Goal: Information Seeking & Learning: Find specific fact

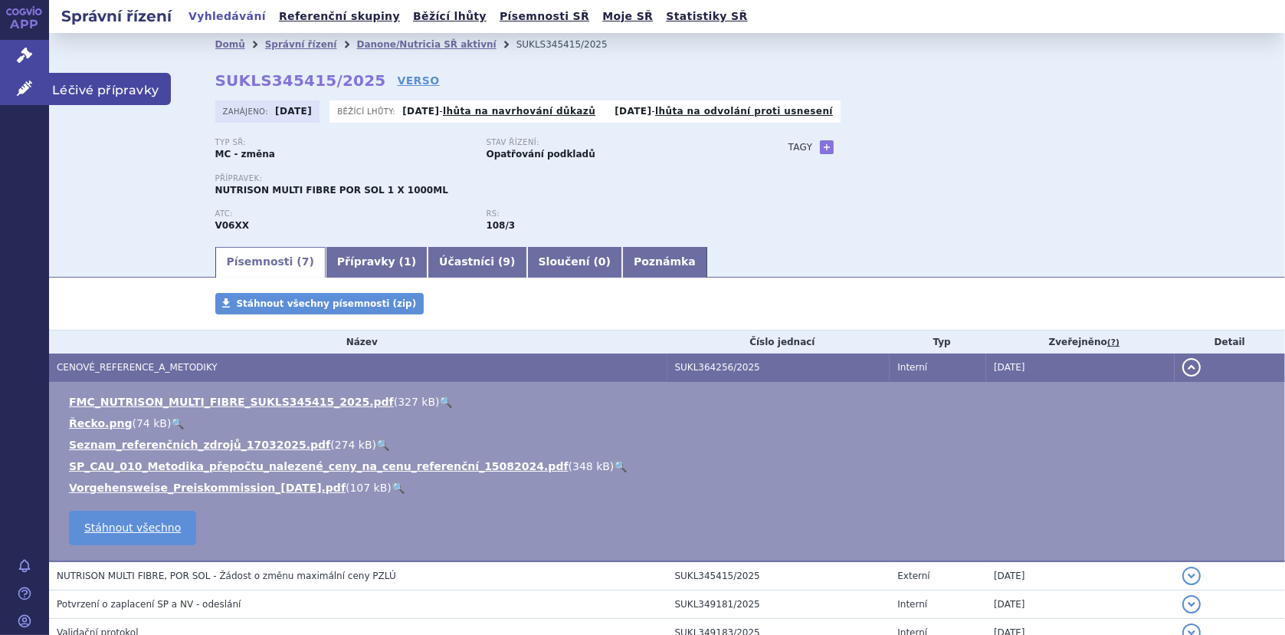
drag, startPoint x: 18, startPoint y: 81, endPoint x: 64, endPoint y: 80, distance: 46.0
click at [18, 81] on icon at bounding box center [24, 87] width 15 height 15
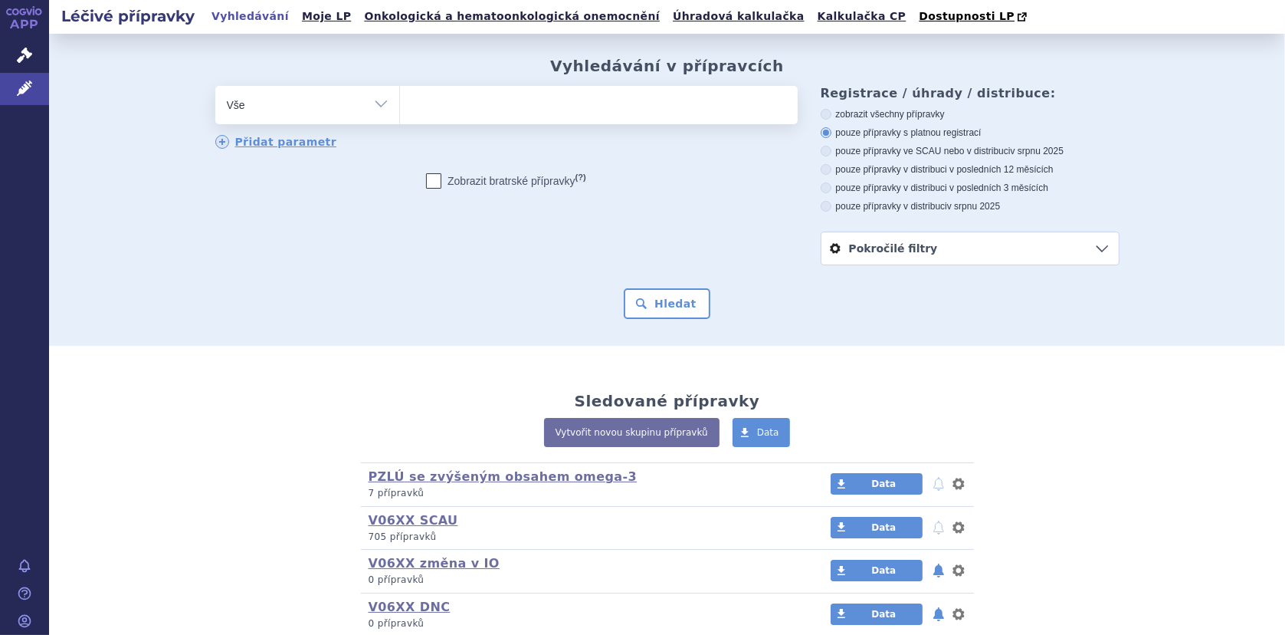
click at [434, 109] on ul at bounding box center [599, 102] width 398 height 32
click at [400, 109] on select at bounding box center [399, 104] width 1 height 38
type input "NU"
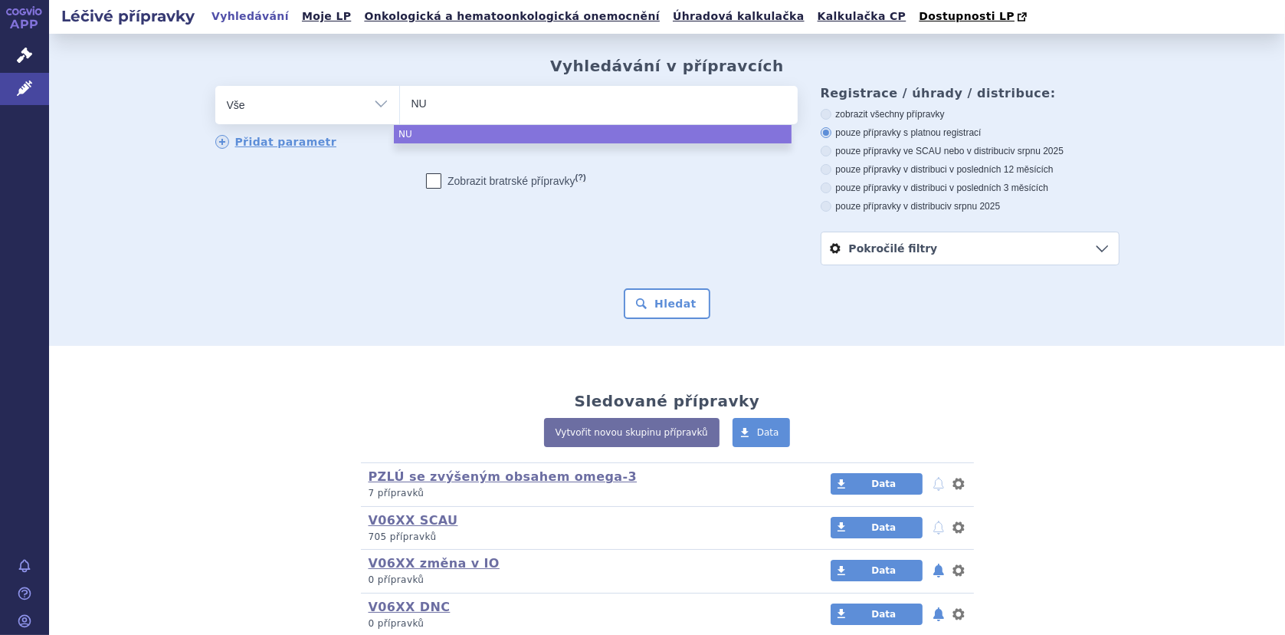
type input "NUT"
type input "NUTRI"
type input "NUTRINI"
type input "NUTRINI P"
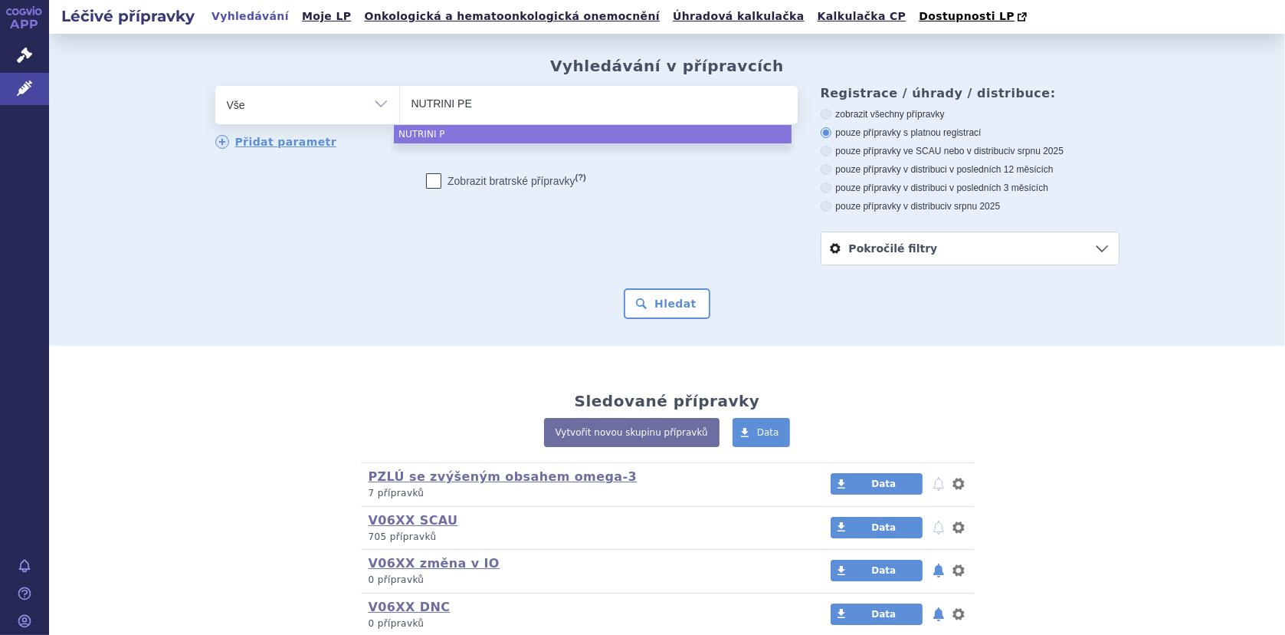
type input "NUTRINI PEP"
type input "NUTRINI PEPT"
type input "NUTRINI PEPTI"
type input "NUTRINI PEPTISO"
type input "NUTRINI PEPTISOR"
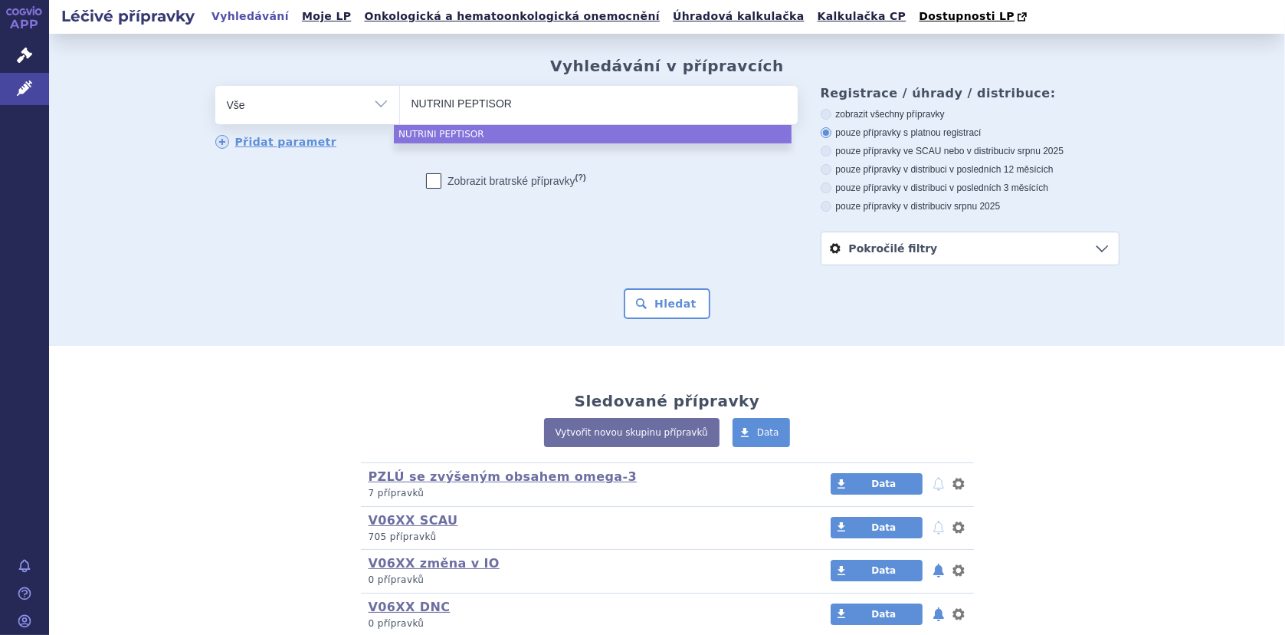
type input "NUTRINI PEPTISORB"
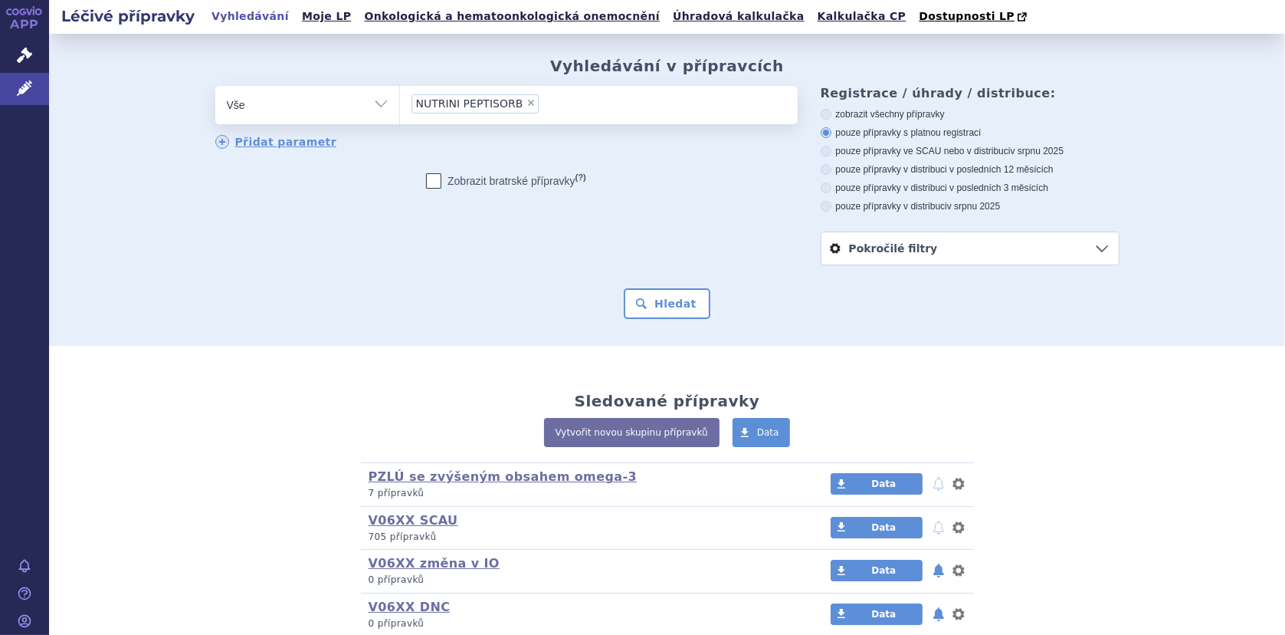
select select "NUTRINI PEPTISORB"
drag, startPoint x: 653, startPoint y: 297, endPoint x: 678, endPoint y: 293, distance: 24.8
click at [653, 297] on button "Hledat" at bounding box center [667, 303] width 87 height 31
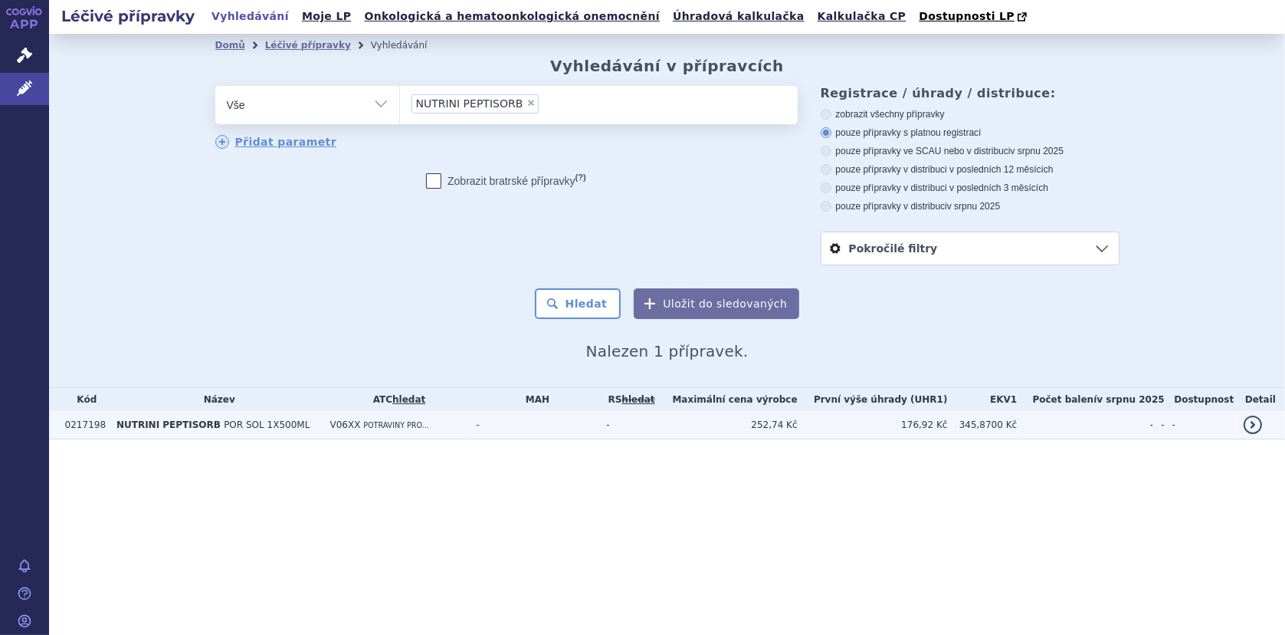
click at [205, 425] on b "NUTRINI PEPTISORB" at bounding box center [170, 424] width 107 height 11
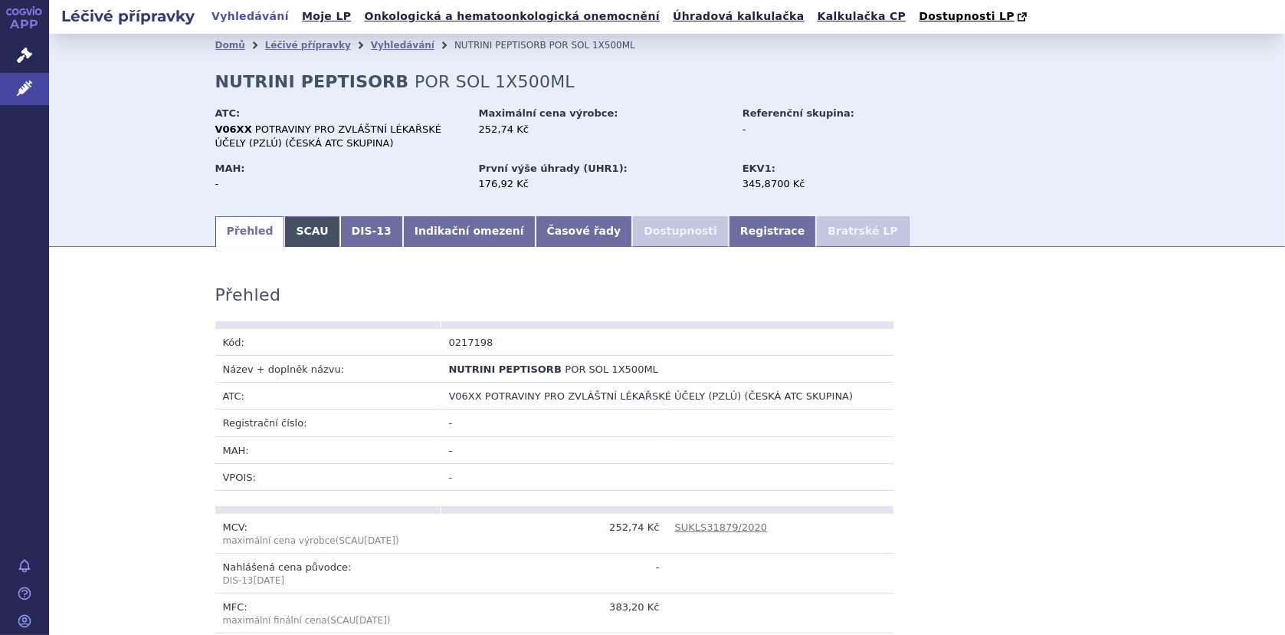
click at [299, 238] on link "SCAU" at bounding box center [311, 231] width 55 height 31
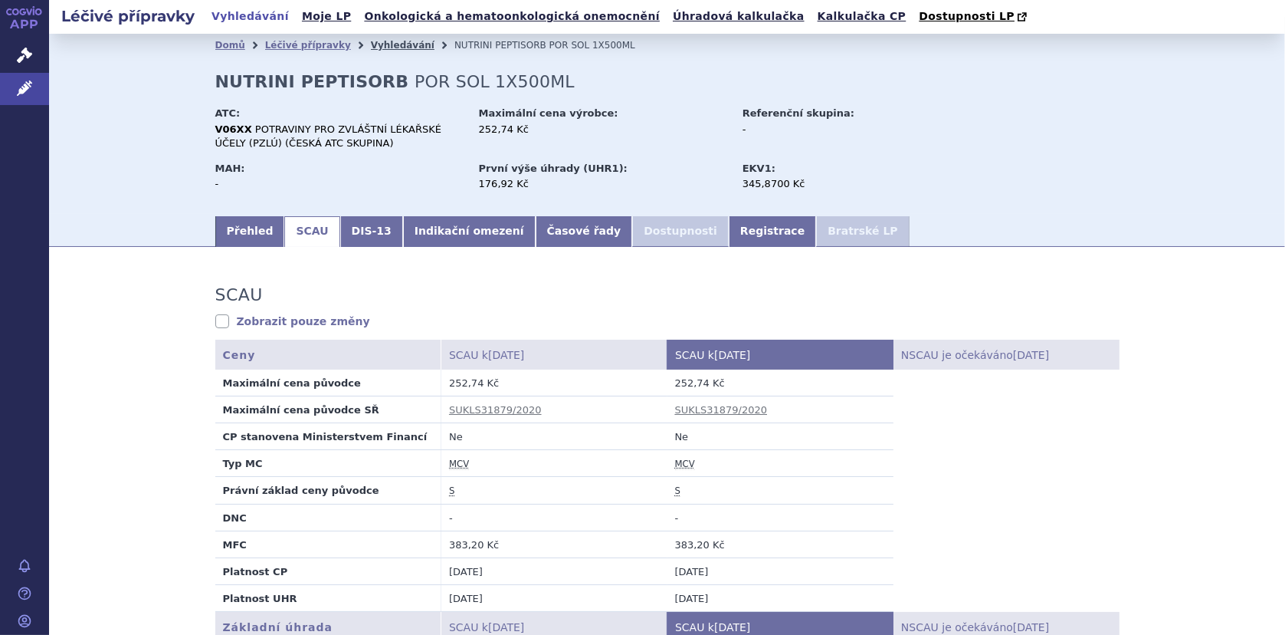
click at [371, 45] on link "Vyhledávání" at bounding box center [403, 45] width 64 height 11
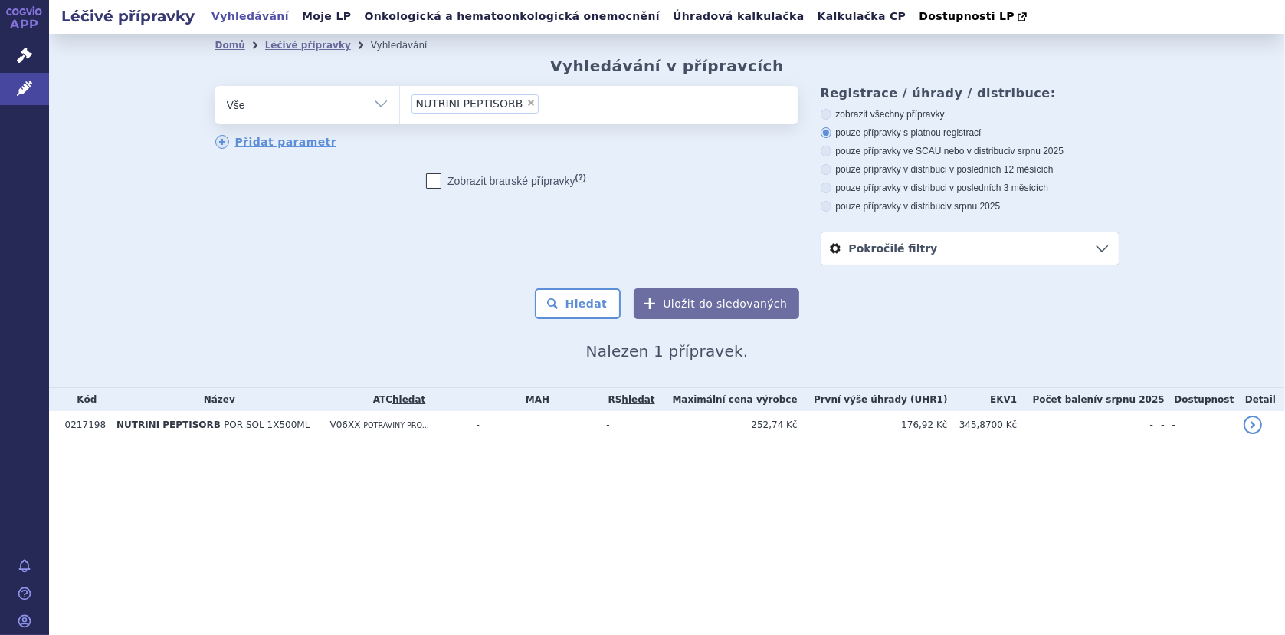
click at [527, 102] on span "×" at bounding box center [531, 102] width 9 height 9
click at [400, 102] on select "NUTRINI PEPTISORB" at bounding box center [399, 104] width 1 height 38
select select
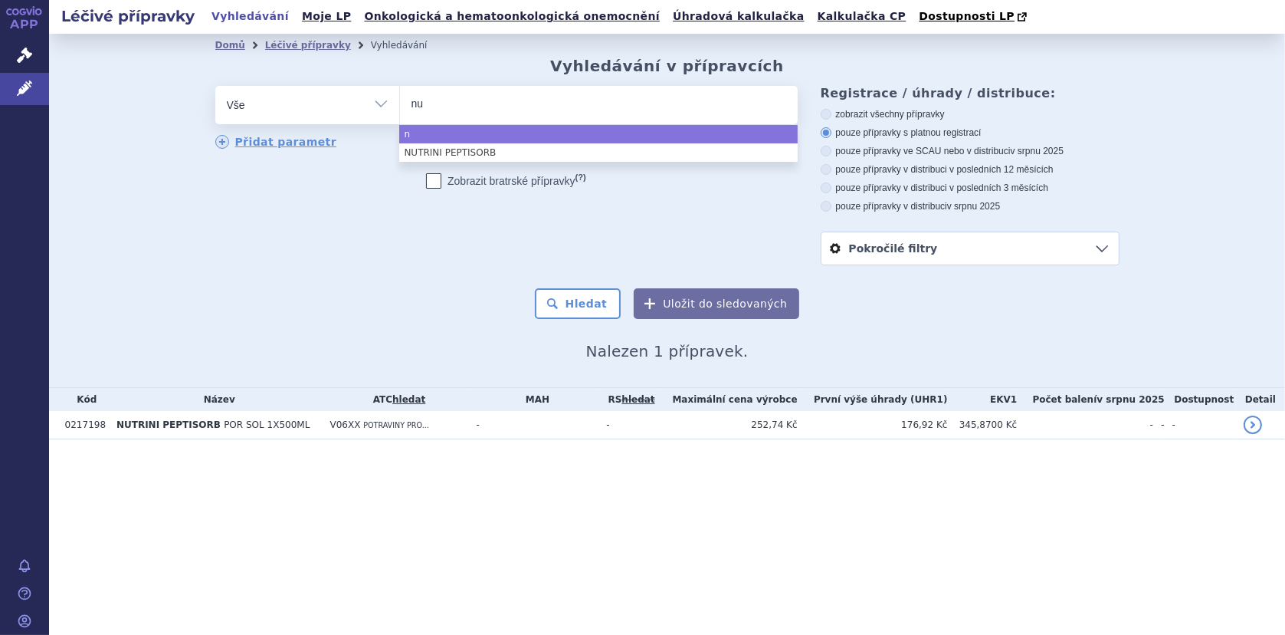
type input "nut"
type input "nutri"
type input "nutrin"
type input "nutrini"
select select "nutrini"
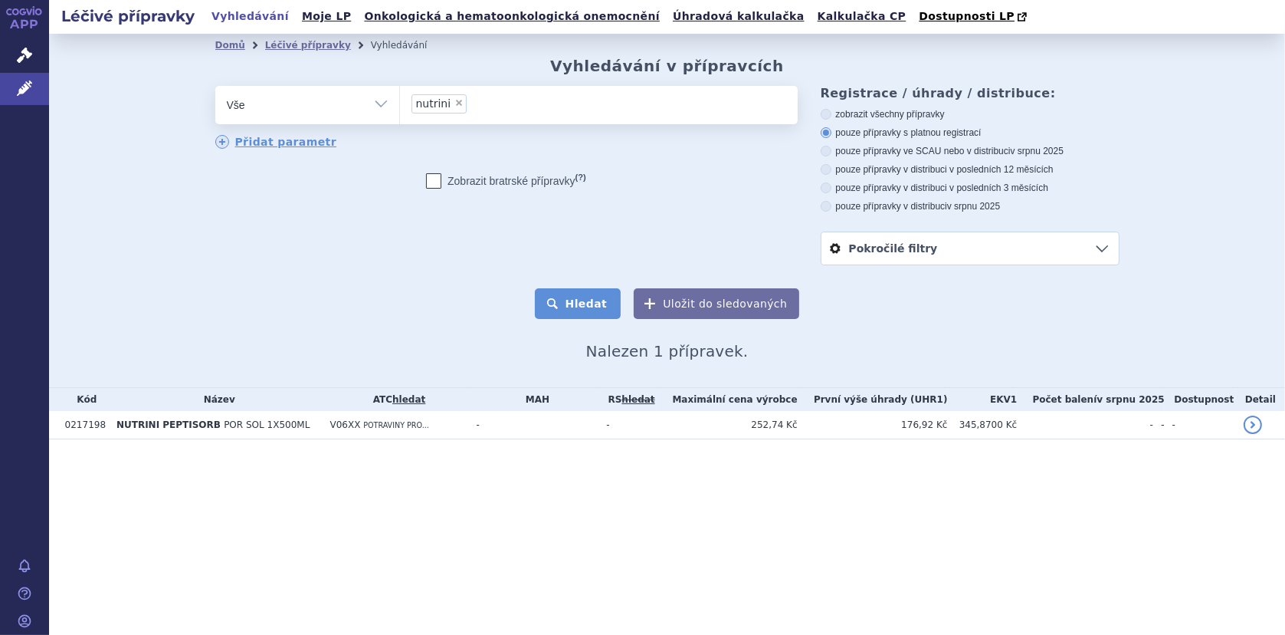
click at [571, 310] on button "Hledat" at bounding box center [578, 303] width 87 height 31
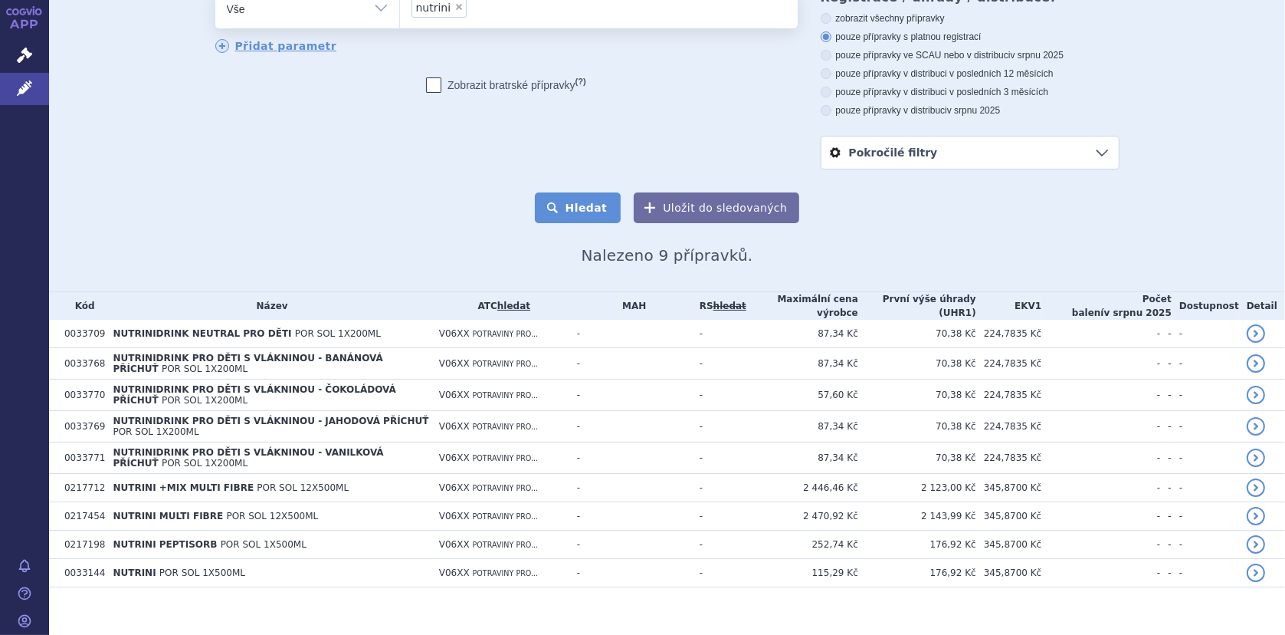
scroll to position [100, 0]
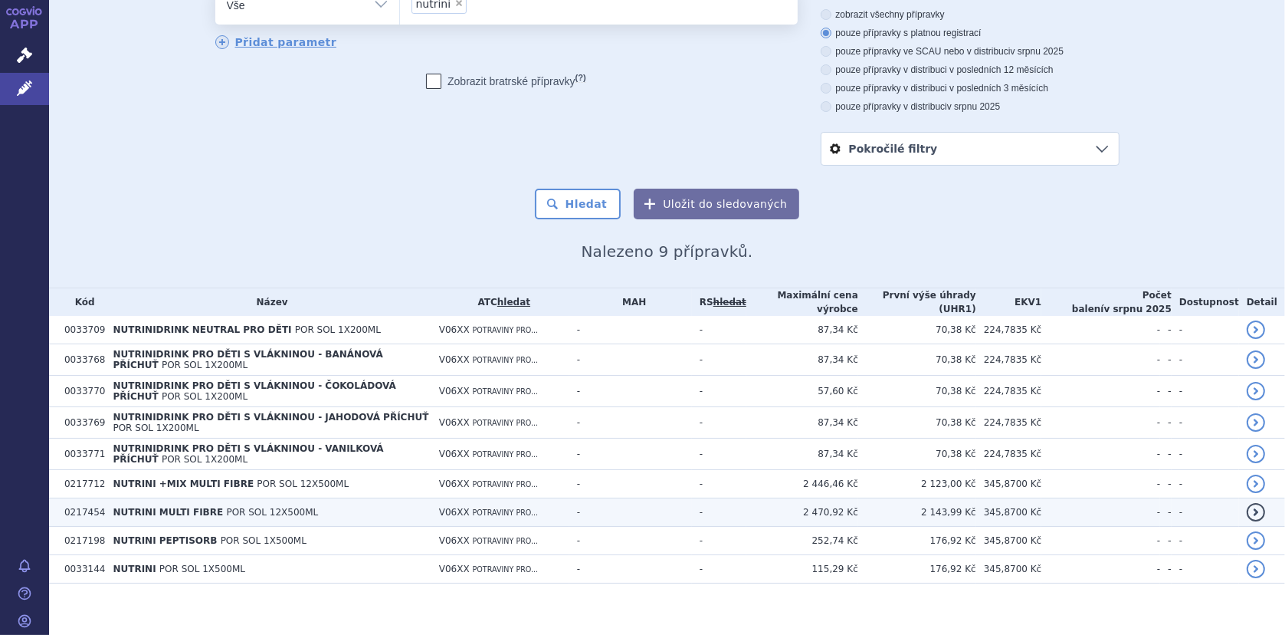
click at [299, 498] on td "NUTRINI MULTI FIBRE POR SOL 12X500ML" at bounding box center [268, 512] width 326 height 28
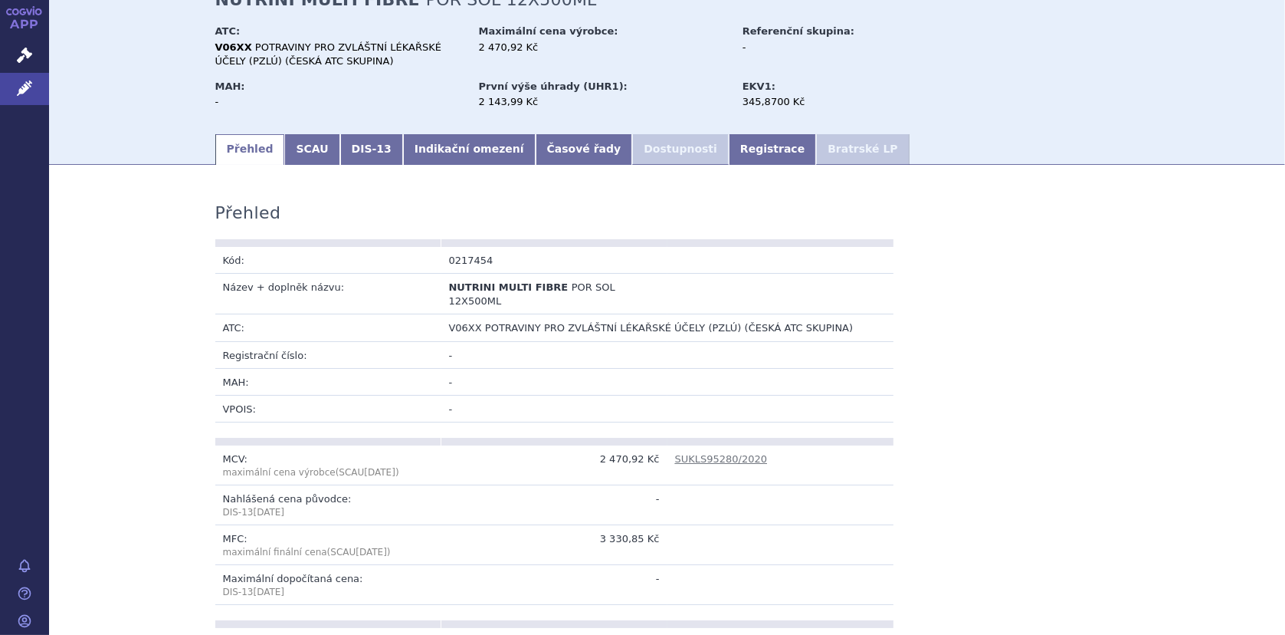
scroll to position [230, 0]
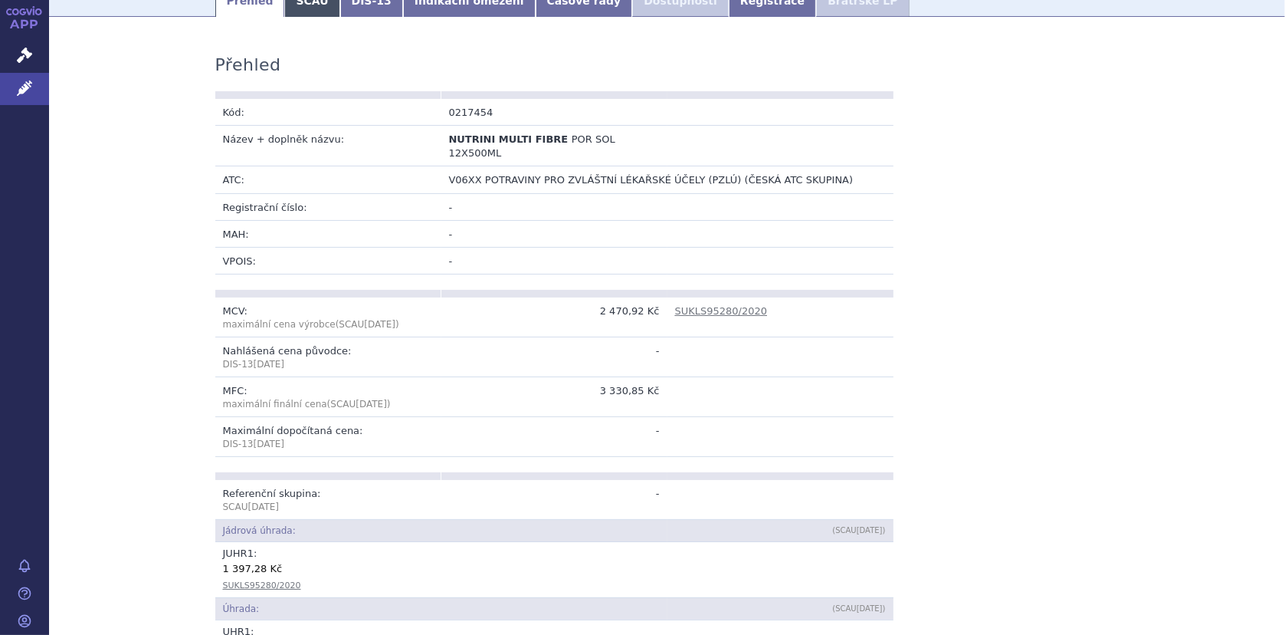
click at [297, 2] on link "SCAU" at bounding box center [311, 1] width 55 height 31
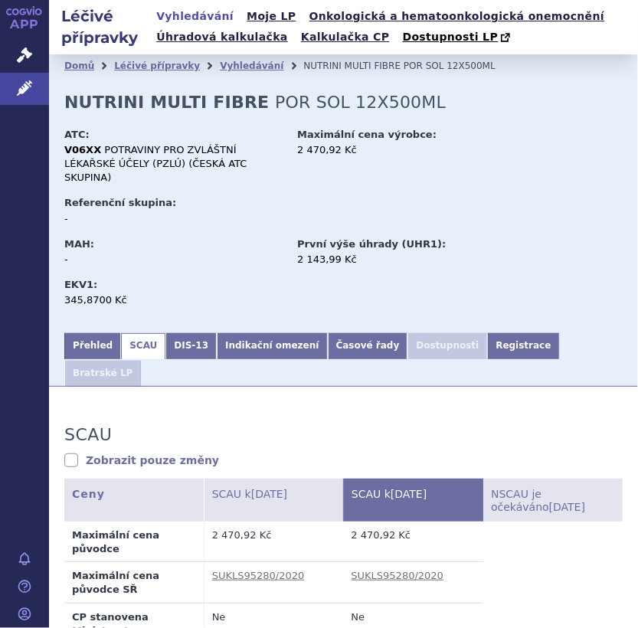
drag, startPoint x: 236, startPoint y: 69, endPoint x: 243, endPoint y: 74, distance: 8.7
click at [236, 69] on link "Vyhledávání" at bounding box center [252, 66] width 64 height 11
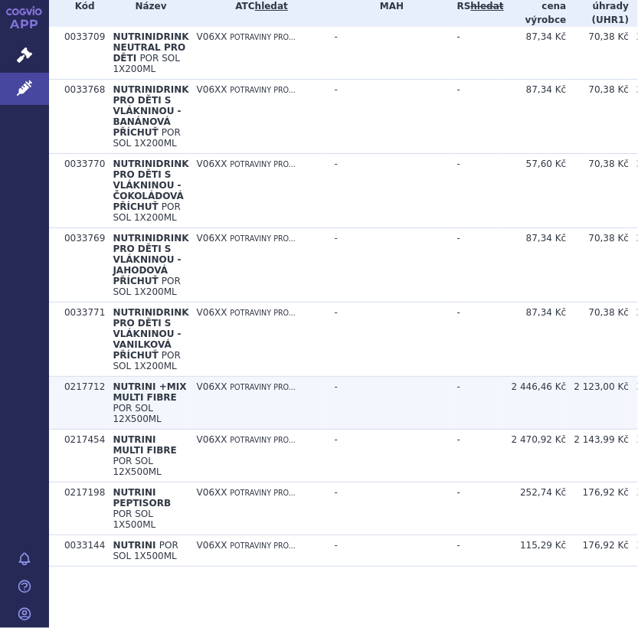
scroll to position [537, 0]
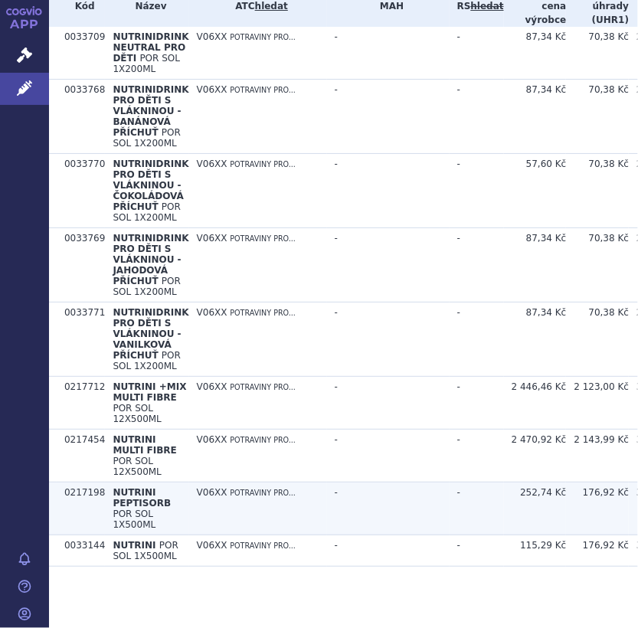
click at [135, 488] on span "NUTRINI PEPTISORB" at bounding box center [142, 497] width 58 height 21
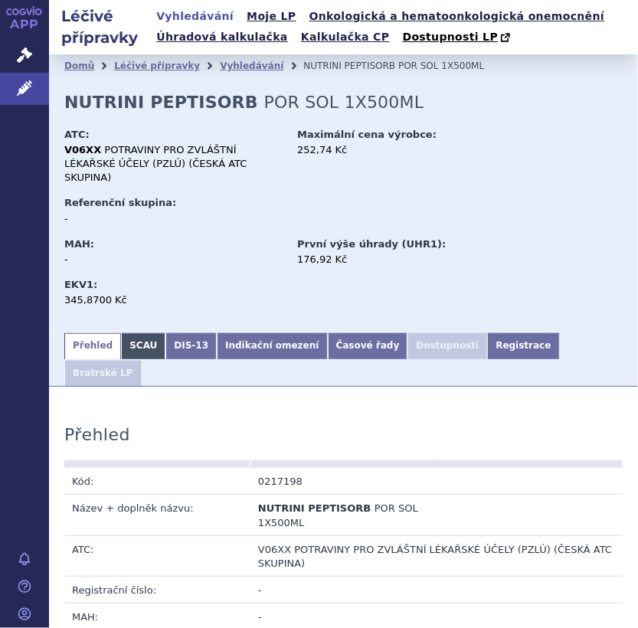
click at [134, 333] on link "SCAU" at bounding box center [143, 346] width 44 height 26
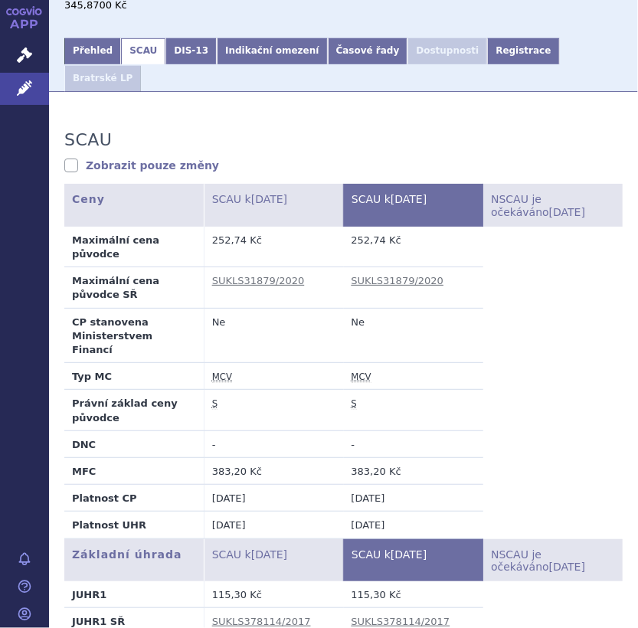
scroll to position [77, 0]
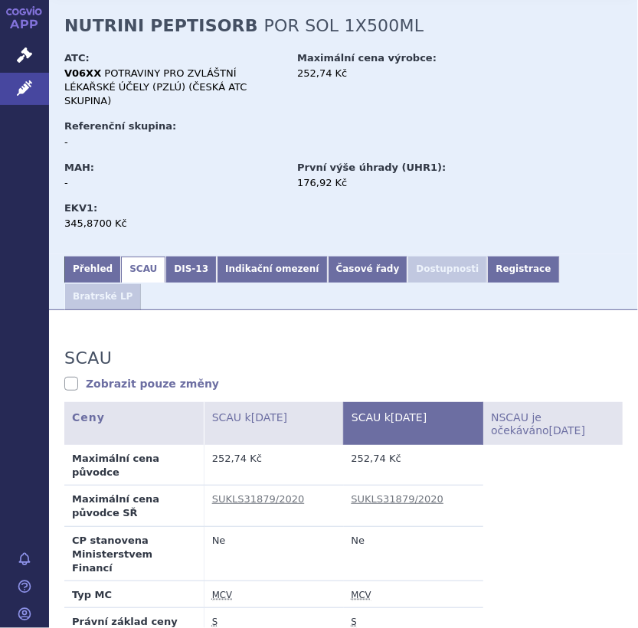
drag, startPoint x: 87, startPoint y: 257, endPoint x: 144, endPoint y: 261, distance: 57.6
click at [87, 257] on link "Přehled" at bounding box center [92, 270] width 57 height 26
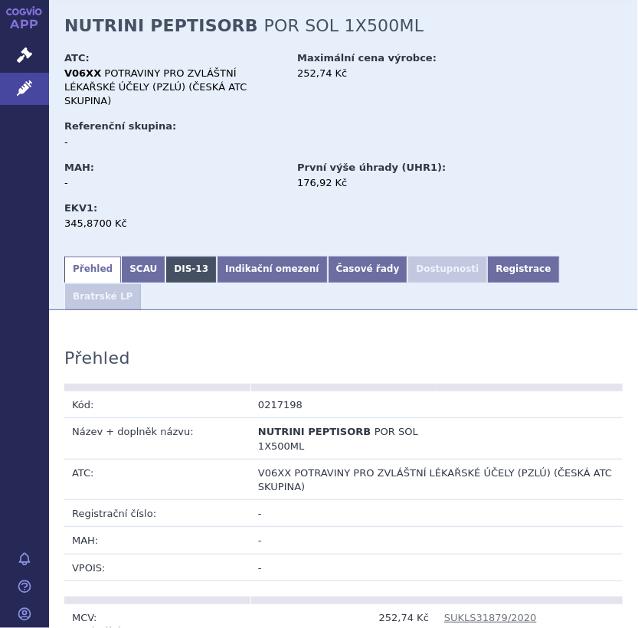
drag, startPoint x: 143, startPoint y: 251, endPoint x: 164, endPoint y: 258, distance: 22.5
click at [143, 257] on link "SCAU" at bounding box center [143, 270] width 44 height 26
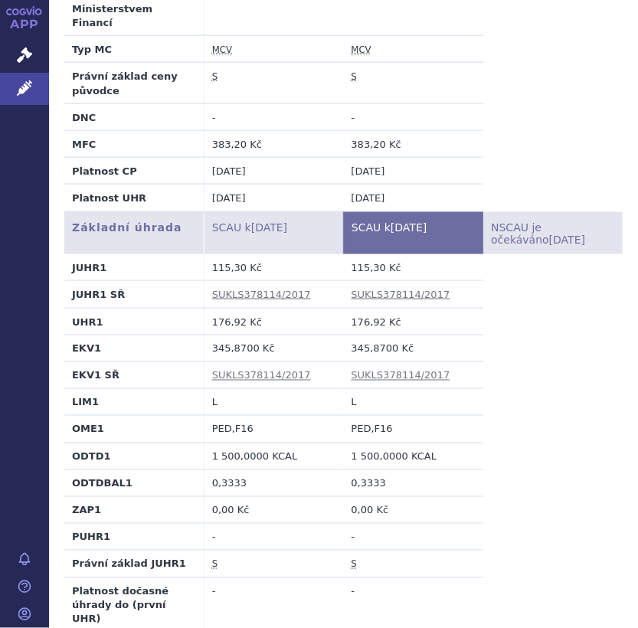
scroll to position [613, 0]
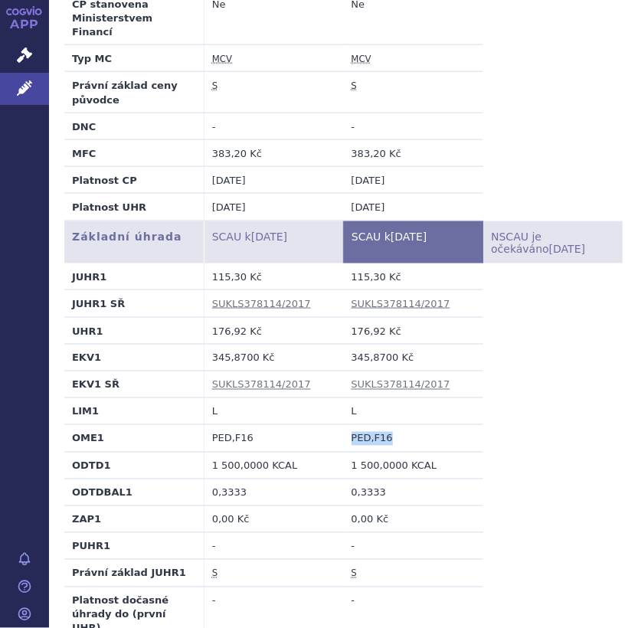
drag, startPoint x: 345, startPoint y: 370, endPoint x: 396, endPoint y: 368, distance: 51.4
click at [396, 425] on td "PED,F16" at bounding box center [413, 438] width 139 height 27
copy td "PED,F16"
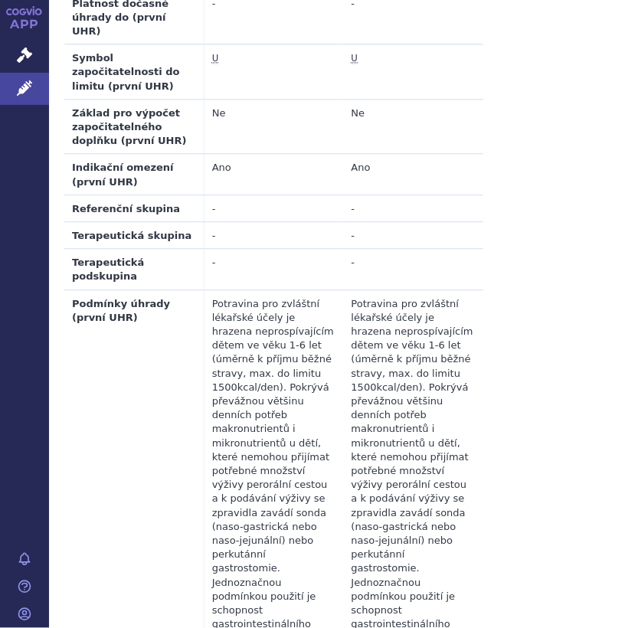
scroll to position [1226, 0]
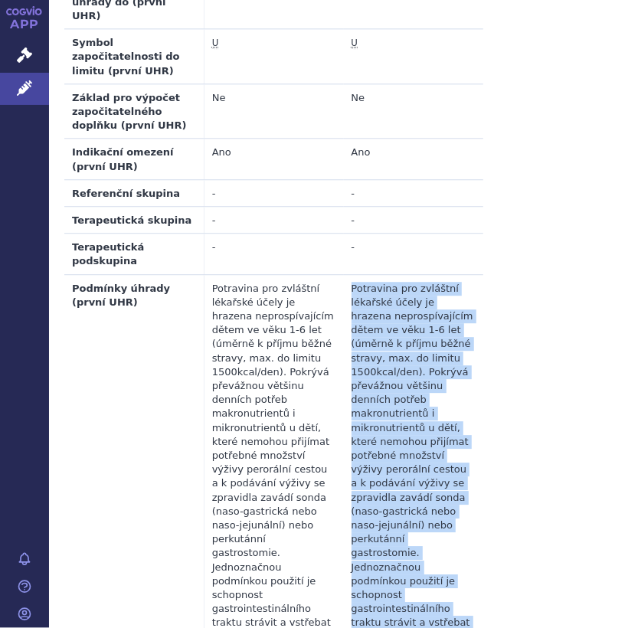
drag, startPoint x: 346, startPoint y: 174, endPoint x: 448, endPoint y: 602, distance: 439.7
click at [448, 602] on td "Potravina pro zvláštní lékařské účely je hrazena neprospívajícím dětem ve věku …" at bounding box center [413, 539] width 139 height 530
copy td "Potravina pro zvláštní lékařské účely je hrazena neprospívajícím dětem ve věku …"
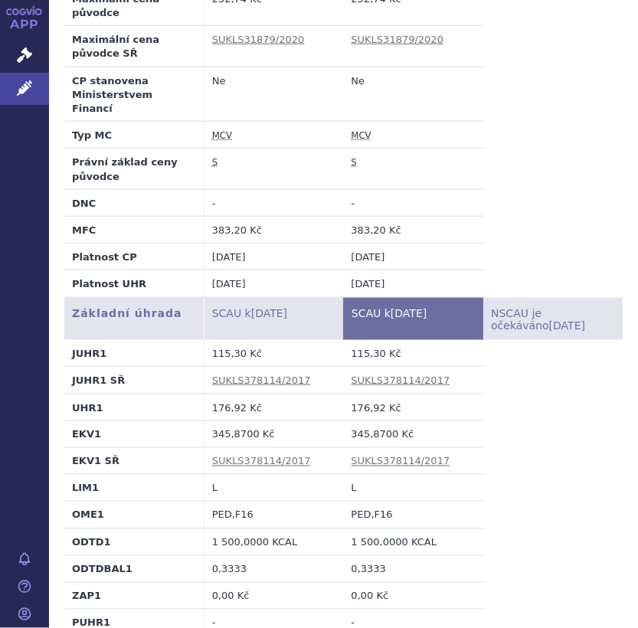
scroll to position [537, 0]
click at [344, 421] on td "345,8700 Kč" at bounding box center [413, 434] width 139 height 27
drag, startPoint x: 346, startPoint y: 367, endPoint x: 384, endPoint y: 365, distance: 37.6
click at [384, 421] on td "345,8700 Kč" at bounding box center [413, 434] width 139 height 27
copy td "345,8700"
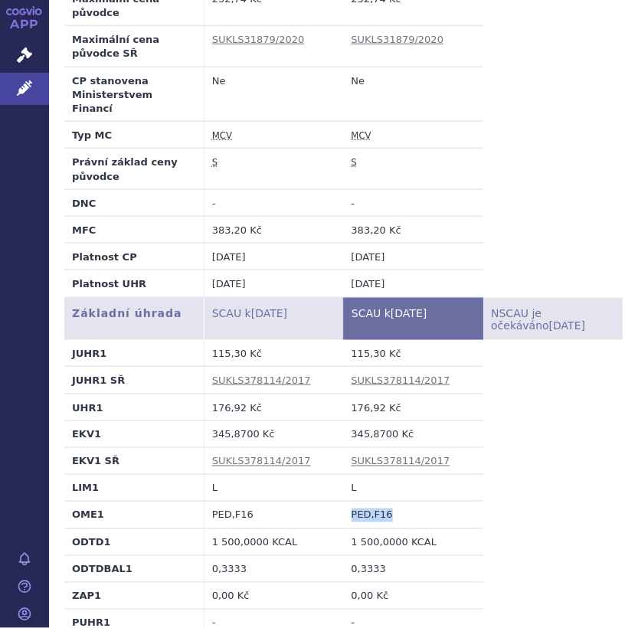
drag, startPoint x: 383, startPoint y: 445, endPoint x: 343, endPoint y: 451, distance: 41.2
click at [344, 502] on td "PED,F16" at bounding box center [413, 515] width 139 height 27
copy td "PED,F16"
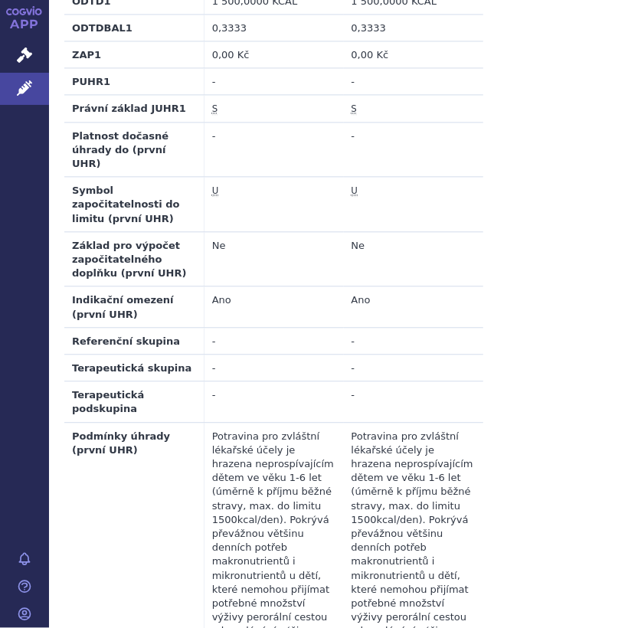
scroll to position [1380, 0]
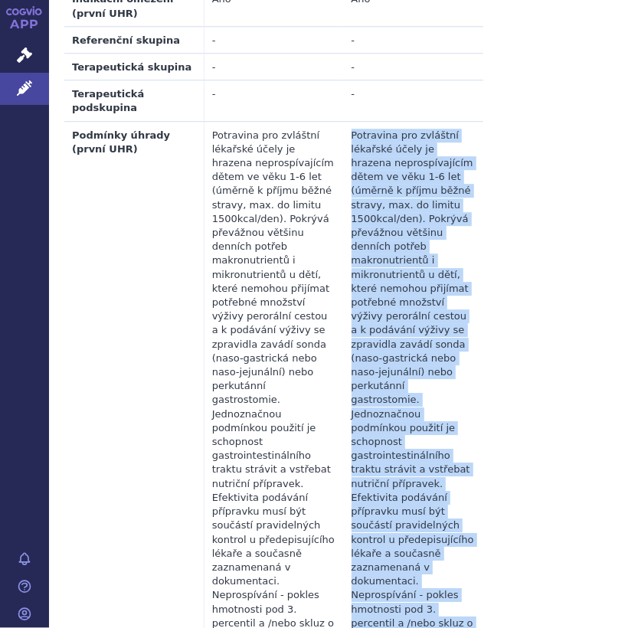
drag, startPoint x: 346, startPoint y: 20, endPoint x: 462, endPoint y: 452, distance: 447.7
click at [462, 452] on td "Potravina pro zvláštní lékařské účely je hrazena neprospívajícím dětem ve věku …" at bounding box center [413, 386] width 139 height 530
copy td "Potravina pro zvláštní lékařské účely je hrazena neprospívajícím dětem ve věku …"
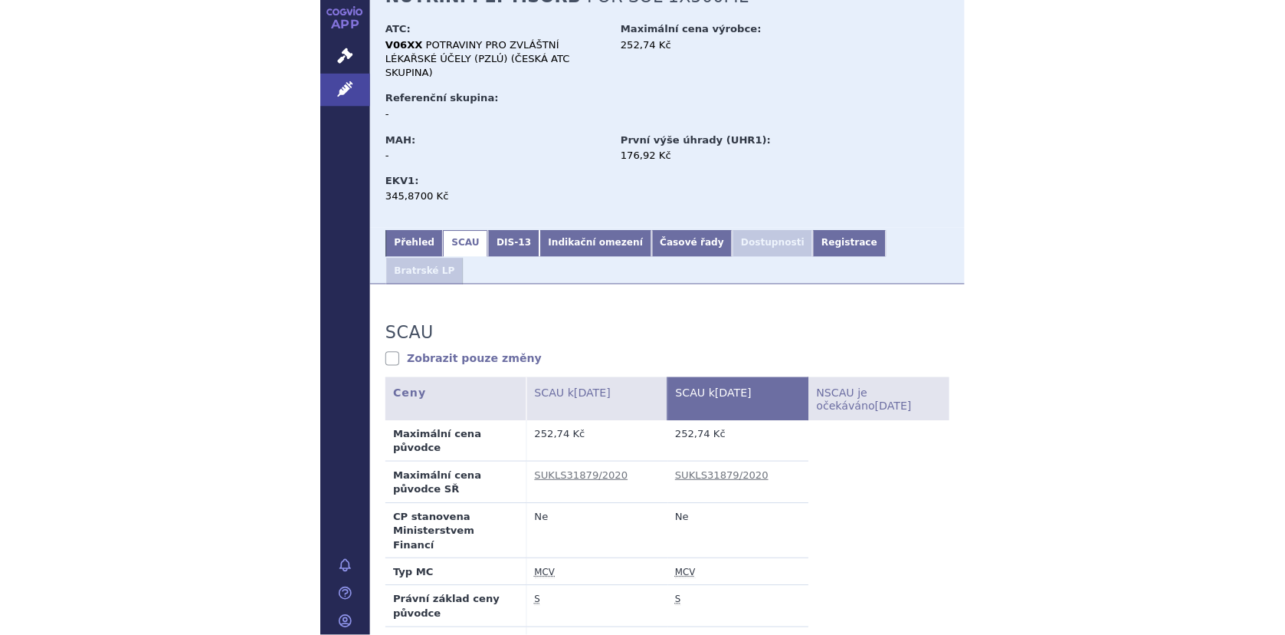
scroll to position [0, 0]
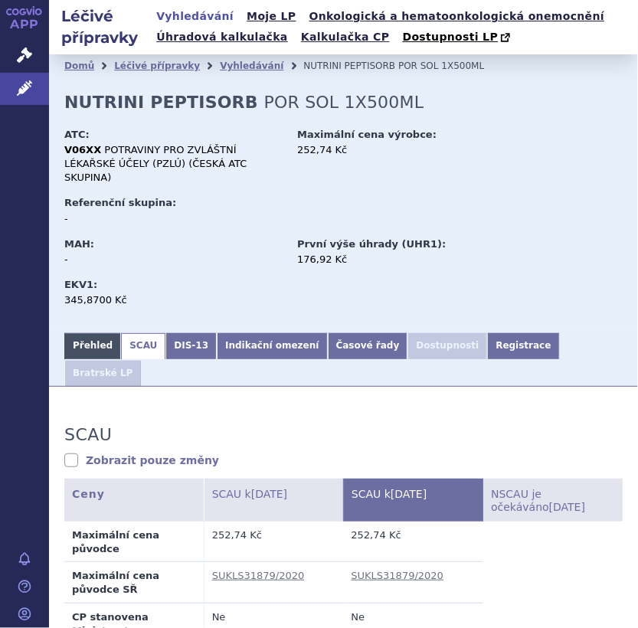
click at [84, 333] on link "Přehled" at bounding box center [92, 346] width 57 height 26
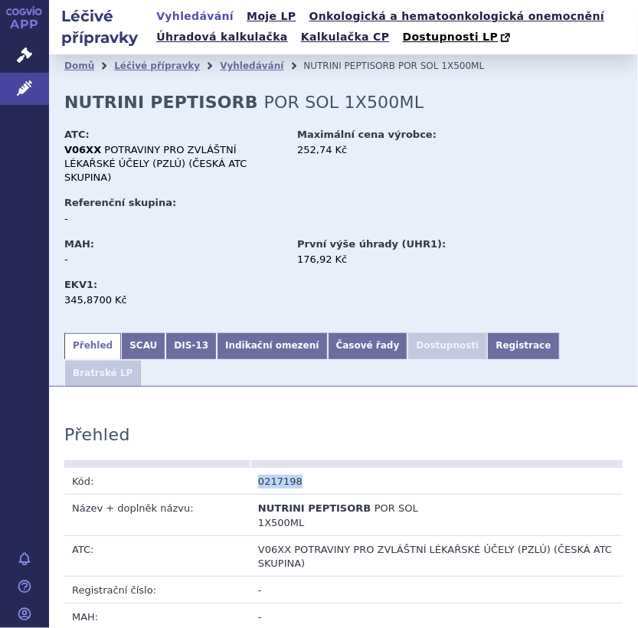
drag, startPoint x: 254, startPoint y: 441, endPoint x: 298, endPoint y: 441, distance: 44.5
click at [298, 468] on td "0217198" at bounding box center [344, 481] width 186 height 27
copy td "0217198"
